Goal: Navigation & Orientation: Find specific page/section

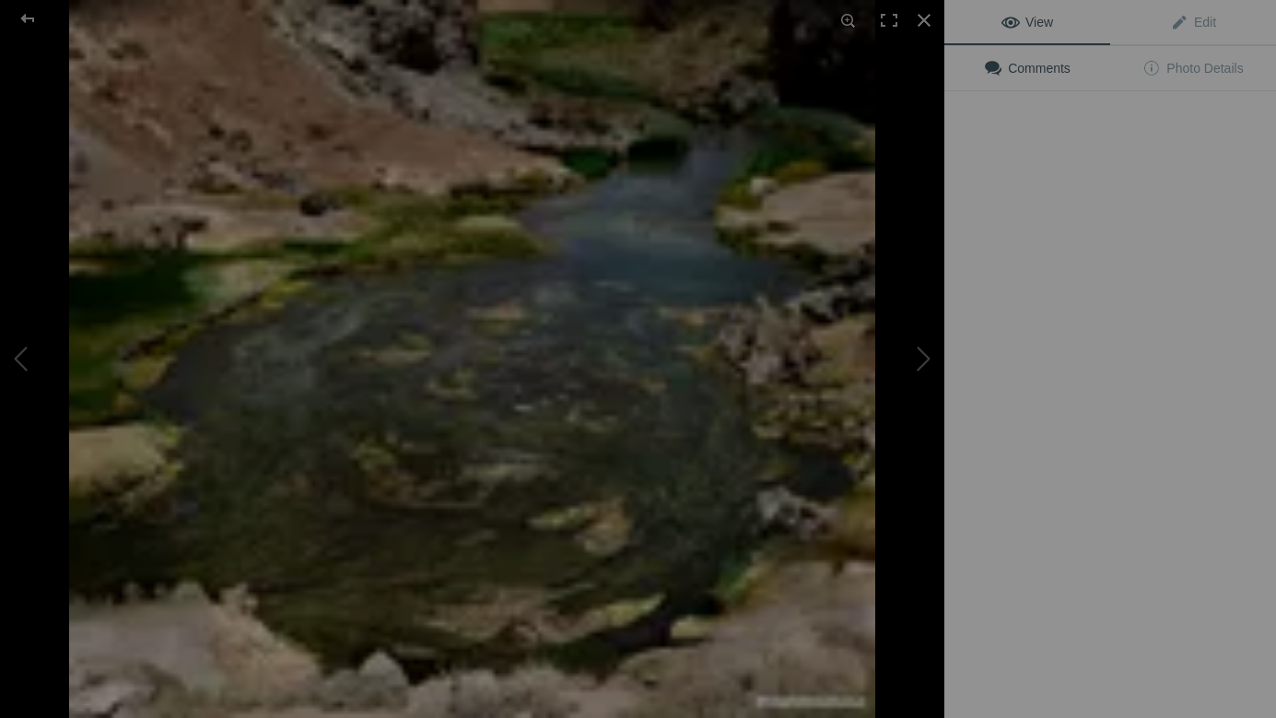
click at [529, 517] on img at bounding box center [472, 359] width 806 height 718
